Goal: Task Accomplishment & Management: Manage account settings

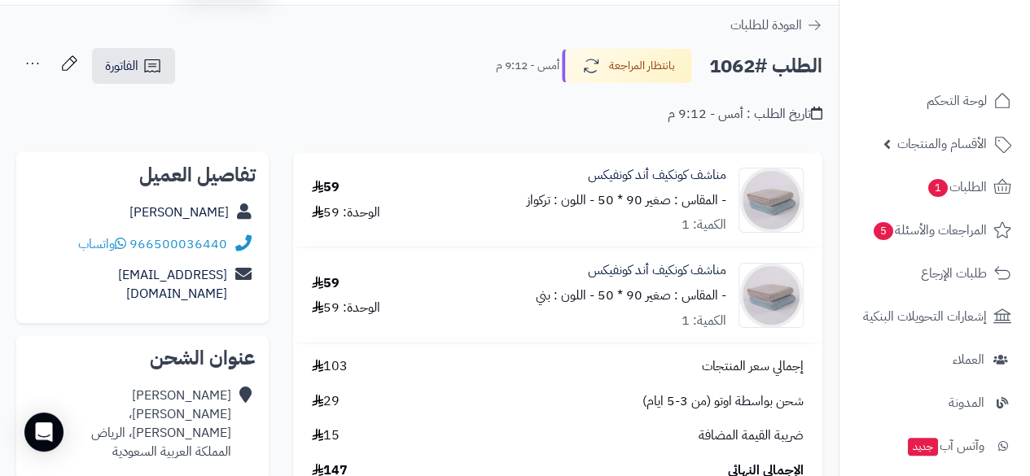
scroll to position [76, 0]
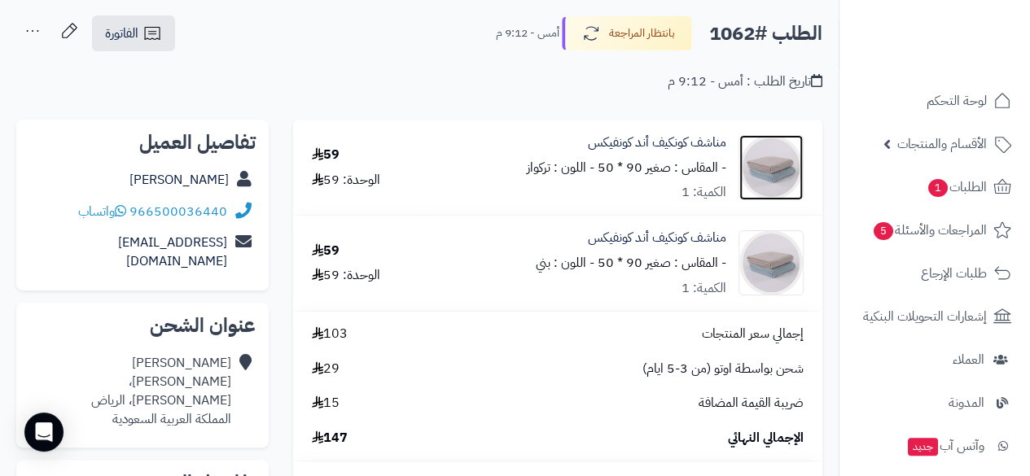
click at [754, 156] on img at bounding box center [771, 167] width 64 height 65
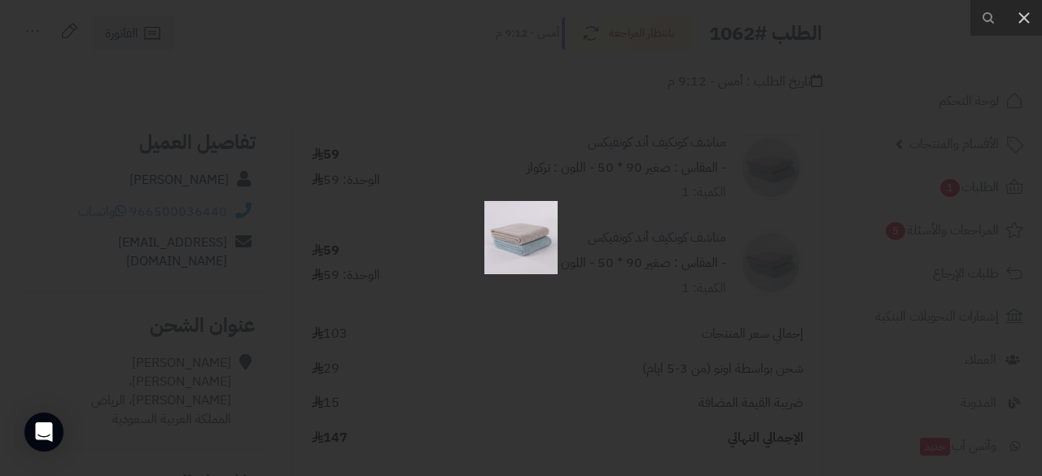
click at [754, 156] on div at bounding box center [521, 238] width 1042 height 476
click at [755, 155] on div at bounding box center [521, 238] width 1042 height 476
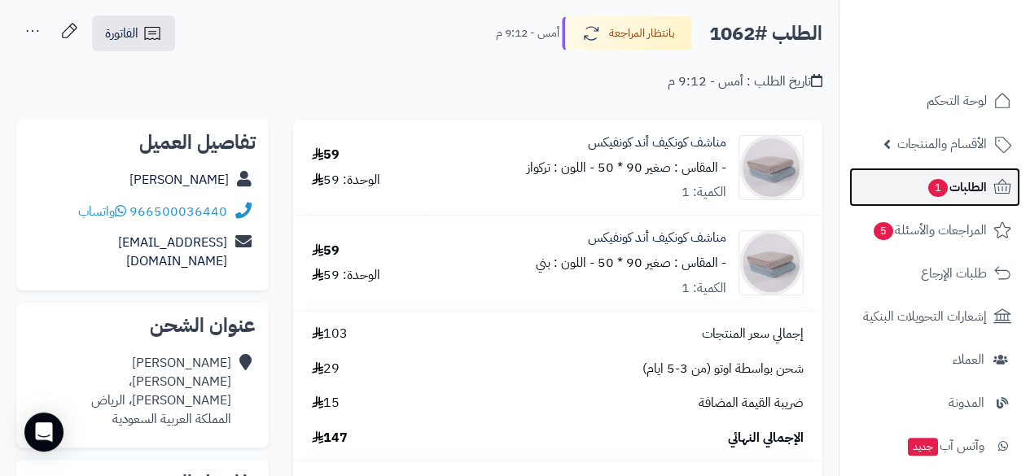
click at [962, 181] on span "الطلبات 1" at bounding box center [956, 187] width 60 height 23
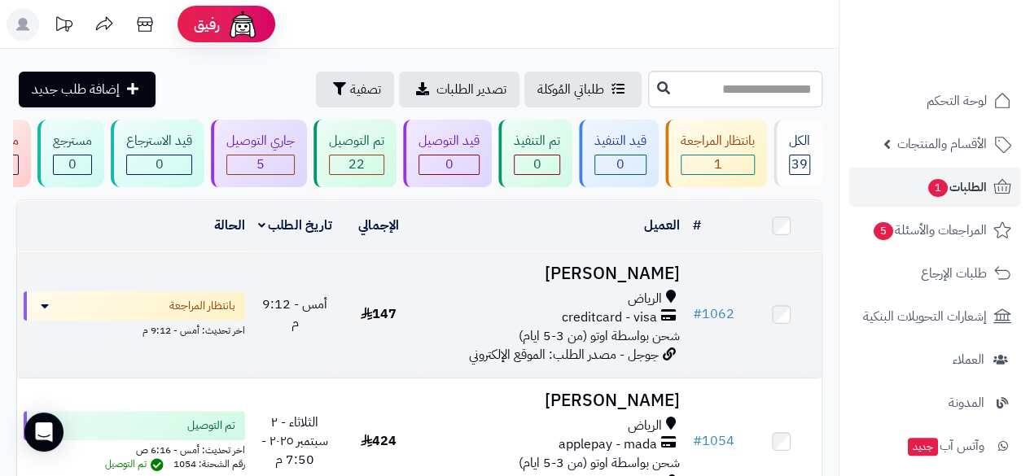
click at [642, 364] on span "جوجل - مصدر الطلب: الموقع الإلكتروني" at bounding box center [564, 355] width 190 height 20
click at [642, 365] on span "جوجل - مصدر الطلب: الموقع الإلكتروني" at bounding box center [564, 355] width 190 height 20
click at [586, 323] on span "creditcard - visa" at bounding box center [609, 318] width 95 height 19
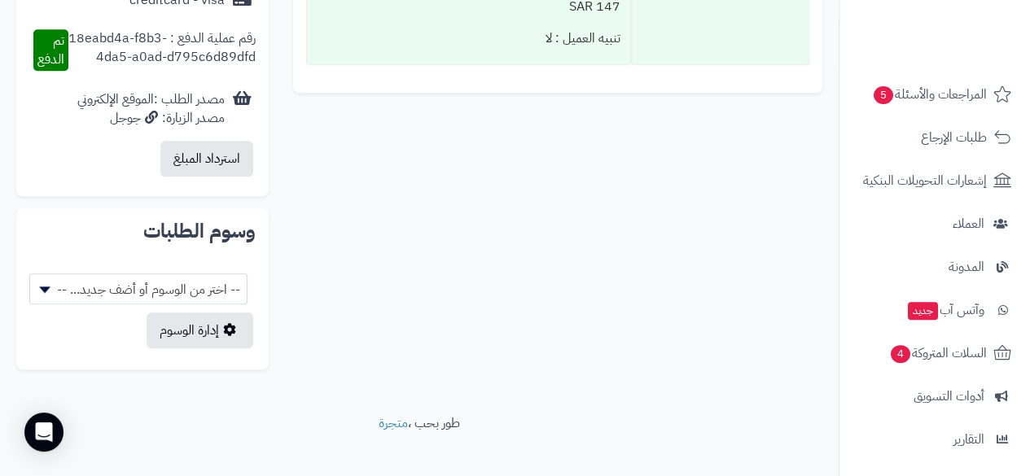
scroll to position [138, 0]
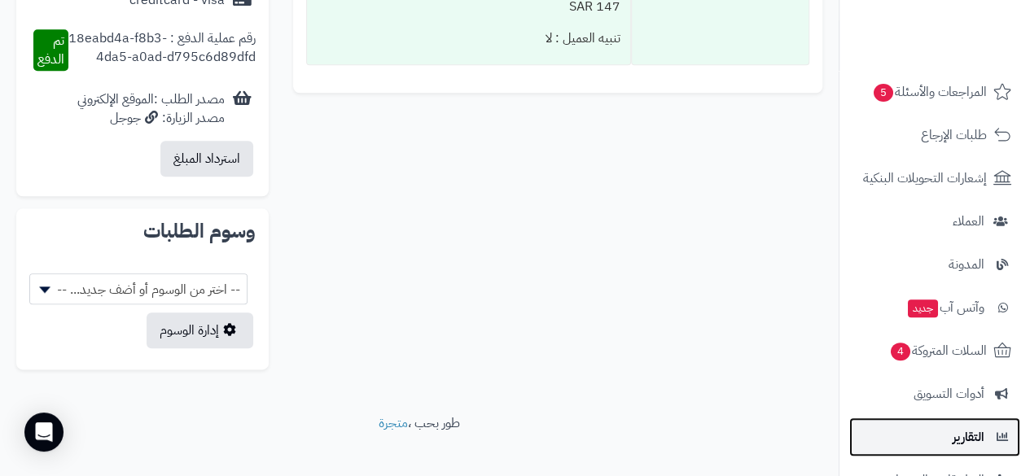
click at [975, 436] on span "التقارير" at bounding box center [969, 437] width 32 height 23
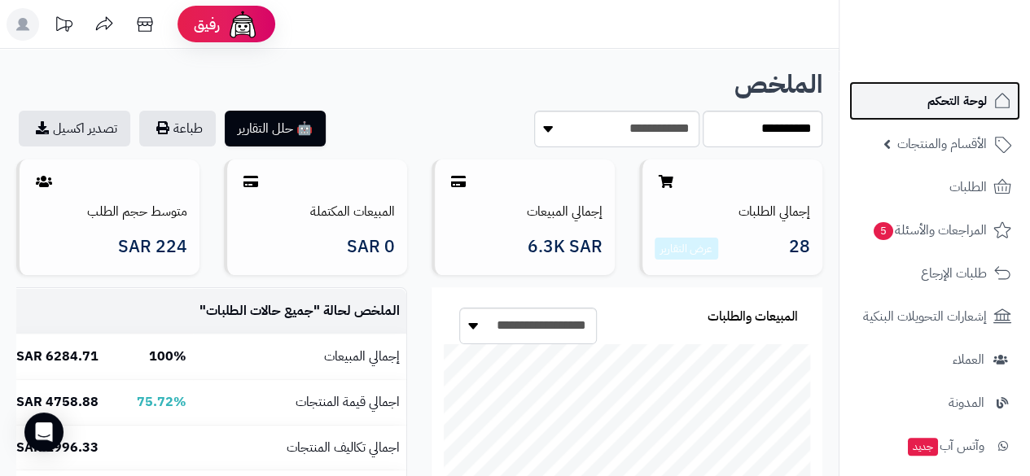
click at [953, 96] on span "لوحة التحكم" at bounding box center [956, 101] width 59 height 23
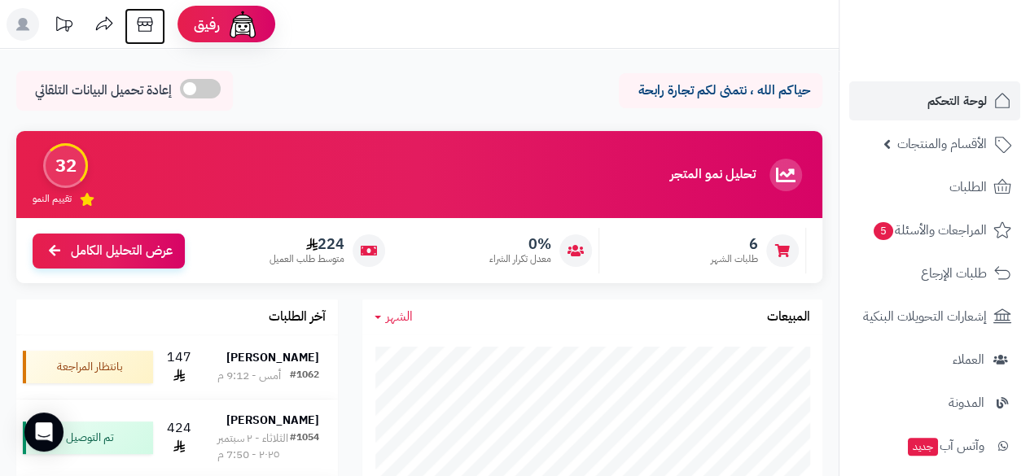
click at [142, 24] on icon at bounding box center [144, 24] width 15 height 15
click at [64, 20] on icon at bounding box center [64, 23] width 16 height 15
click at [19, 27] on rect at bounding box center [23, 24] width 33 height 33
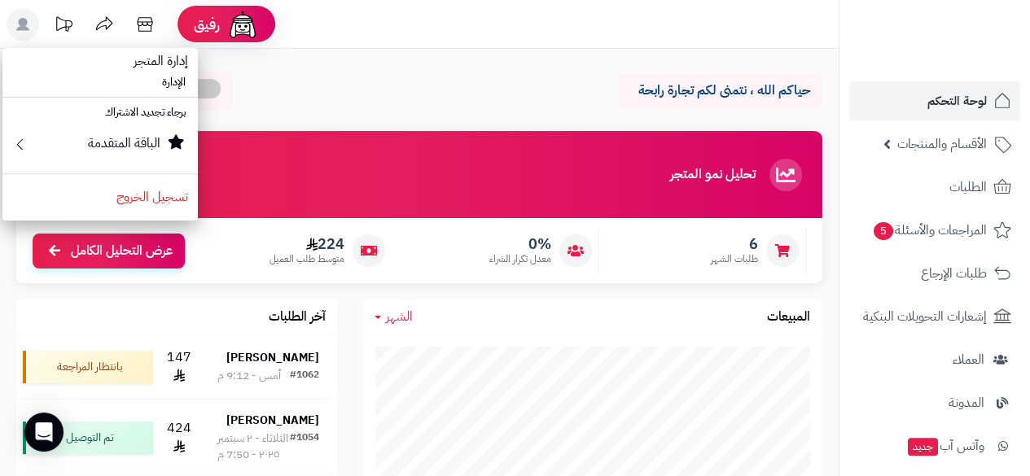
click at [19, 28] on icon at bounding box center [22, 24] width 13 height 13
